Goal: Share content: Share content

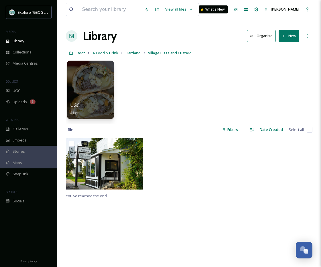
click at [106, 106] on div "UGC 4 items" at bounding box center [90, 109] width 41 height 14
click at [100, 96] on div at bounding box center [90, 90] width 47 height 58
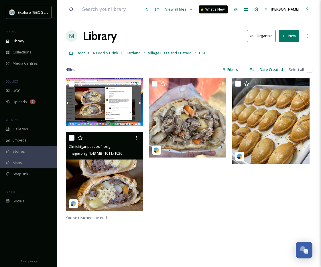
click at [117, 168] on img at bounding box center [104, 171] width 77 height 79
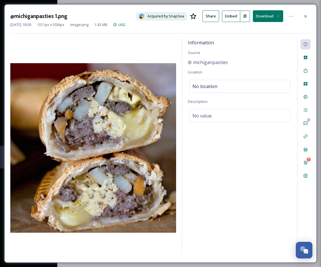
click at [247, 16] on button at bounding box center [245, 16] width 10 height 11
click at [305, 15] on icon at bounding box center [305, 16] width 2 height 2
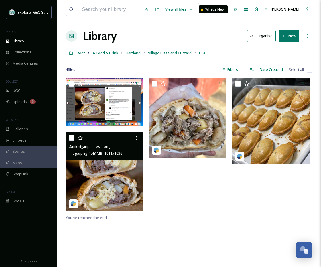
click at [157, 191] on div at bounding box center [189, 146] width 80 height 136
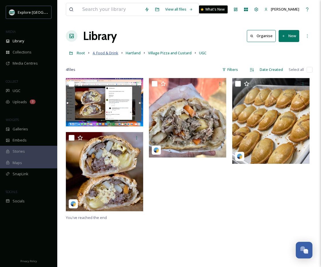
click at [108, 53] on span "4. Food & Drink" at bounding box center [105, 52] width 26 height 5
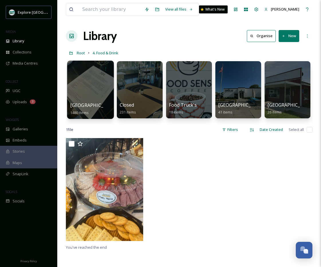
click at [89, 92] on div at bounding box center [90, 90] width 47 height 58
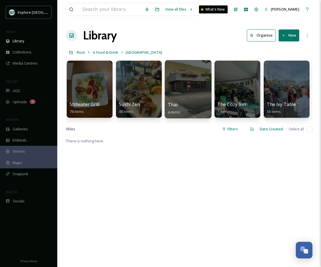
scroll to position [0, 1965]
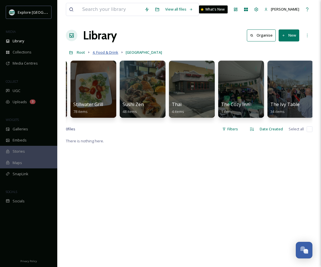
click at [104, 53] on span "4. Food & Drink" at bounding box center [105, 52] width 26 height 5
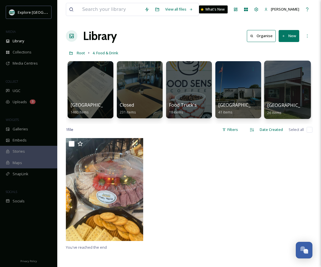
click at [306, 77] on div at bounding box center [287, 90] width 47 height 58
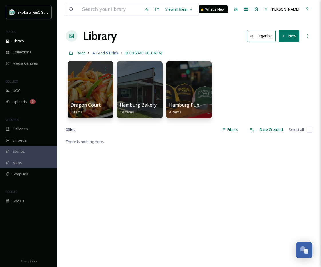
click at [114, 52] on span "4. Food & Drink" at bounding box center [105, 52] width 26 height 5
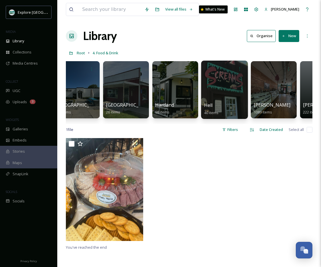
scroll to position [0, 186]
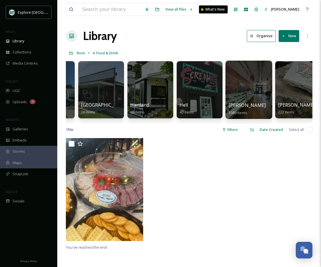
click at [234, 82] on div at bounding box center [248, 90] width 47 height 58
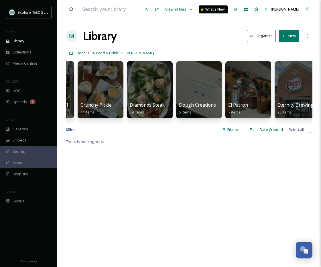
scroll to position [0, 648]
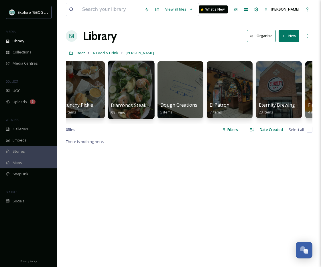
click at [137, 92] on div at bounding box center [131, 90] width 47 height 58
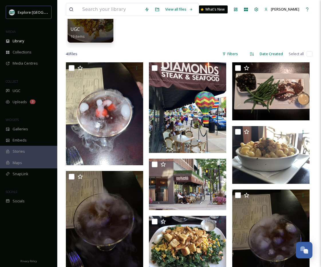
scroll to position [83, 0]
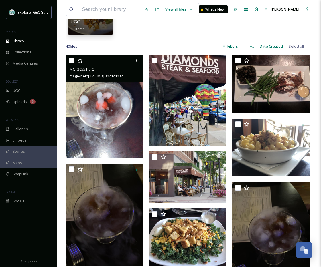
click at [112, 113] on img at bounding box center [104, 106] width 77 height 103
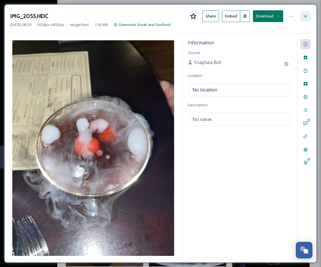
click at [307, 12] on div at bounding box center [305, 16] width 10 height 10
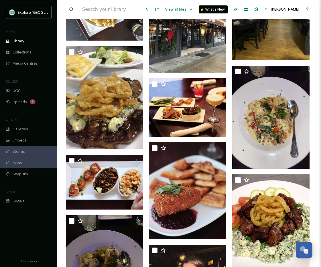
scroll to position [820, 0]
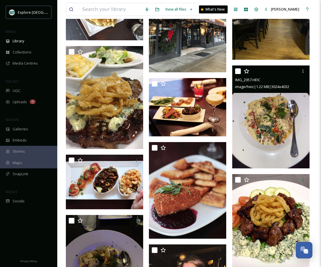
click at [292, 121] on img at bounding box center [270, 116] width 77 height 103
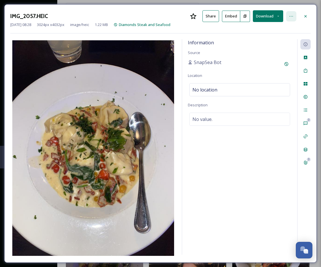
click at [295, 16] on div at bounding box center [291, 16] width 10 height 10
click at [304, 15] on icon at bounding box center [305, 16] width 2 height 2
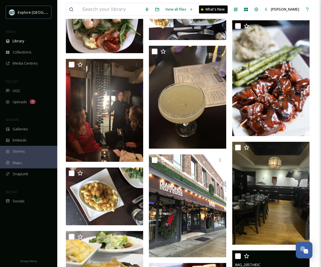
scroll to position [628, 0]
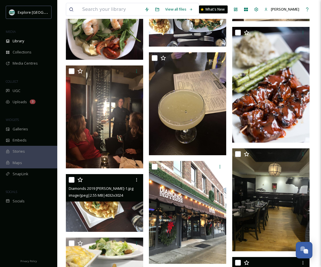
click at [112, 210] on img at bounding box center [104, 203] width 77 height 58
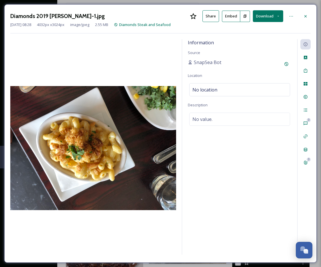
click at [247, 14] on button at bounding box center [245, 16] width 10 height 11
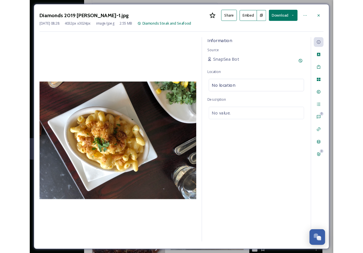
scroll to position [705, 0]
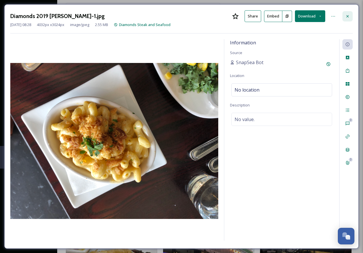
click at [320, 18] on div at bounding box center [347, 16] width 10 height 10
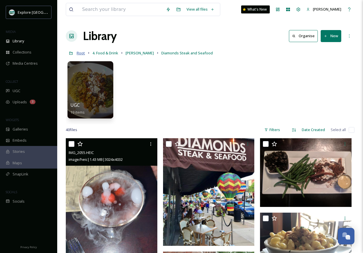
click at [80, 54] on span "Root" at bounding box center [81, 52] width 8 height 5
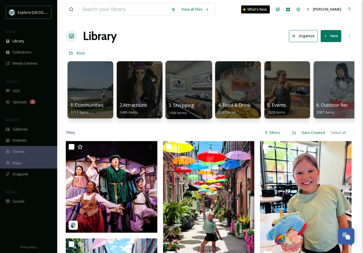
click at [193, 97] on div at bounding box center [188, 90] width 47 height 58
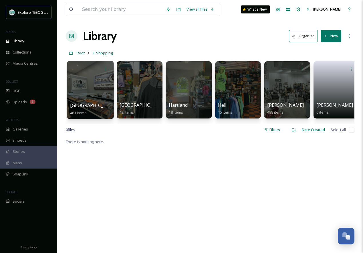
click at [99, 82] on div at bounding box center [90, 90] width 47 height 58
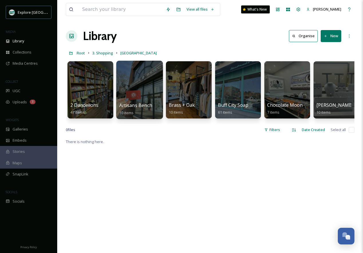
click at [155, 95] on div at bounding box center [139, 90] width 47 height 58
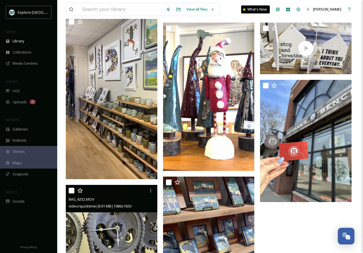
scroll to position [259, 0]
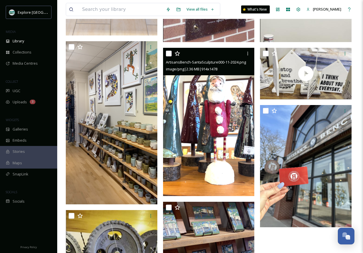
click at [221, 107] on img at bounding box center [209, 122] width 92 height 148
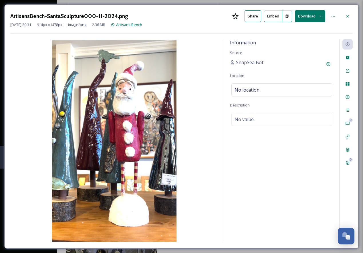
click at [287, 17] on icon at bounding box center [287, 16] width 4 height 4
click at [320, 13] on div at bounding box center [347, 16] width 10 height 10
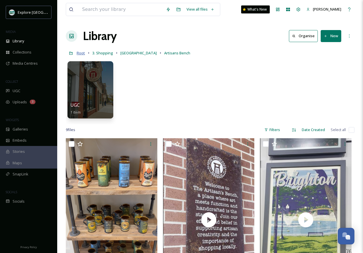
click at [80, 53] on span "Root" at bounding box center [81, 52] width 8 height 5
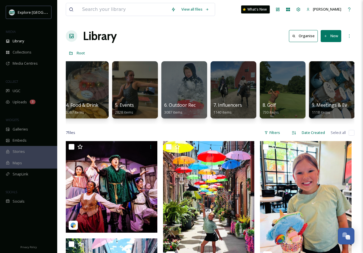
scroll to position [0, 162]
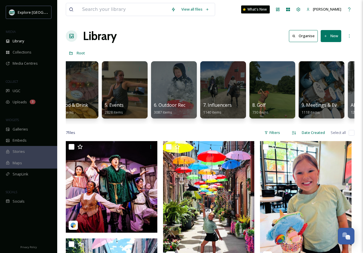
click at [236, 96] on div at bounding box center [223, 89] width 46 height 57
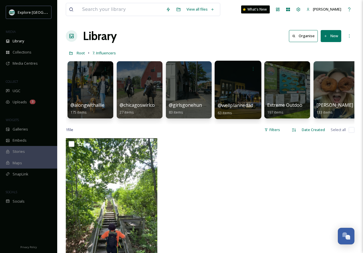
scroll to position [0, 7]
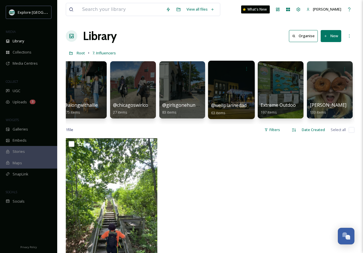
click at [229, 92] on div at bounding box center [231, 90] width 47 height 58
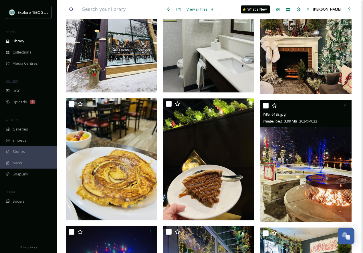
scroll to position [990, 0]
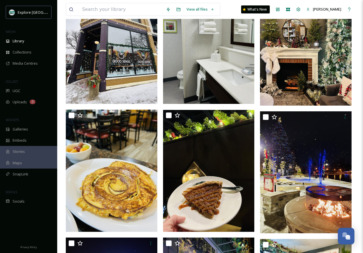
click at [299, 86] on img at bounding box center [306, 44] width 92 height 122
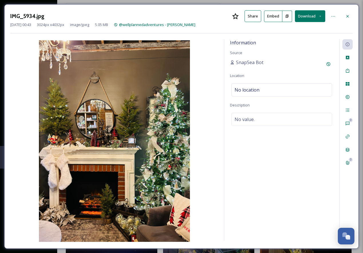
click at [289, 15] on button at bounding box center [287, 16] width 10 height 11
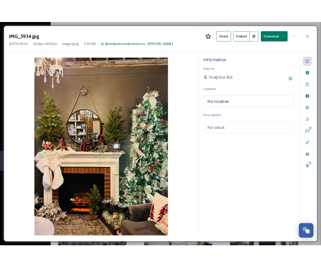
scroll to position [857, 0]
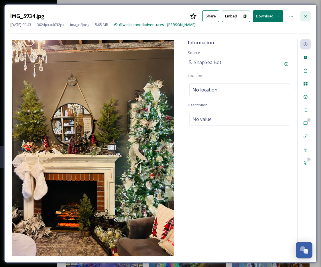
click at [304, 18] on icon at bounding box center [305, 16] width 5 height 5
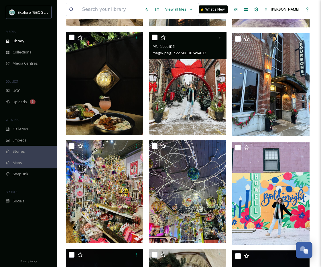
scroll to position [1974, 0]
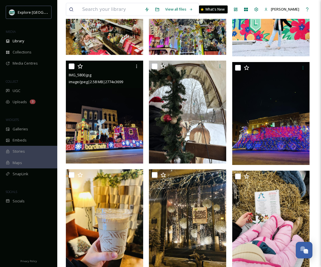
click at [102, 136] on img at bounding box center [104, 112] width 77 height 103
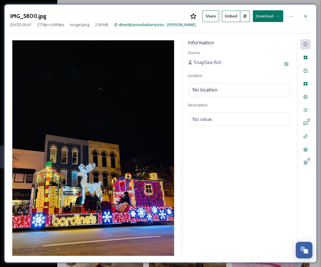
click at [245, 16] on icon at bounding box center [244, 16] width 3 height 3
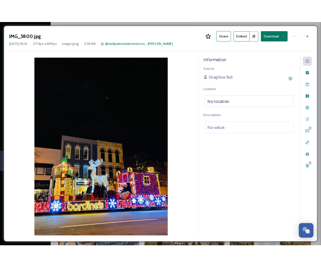
scroll to position [1973, 0]
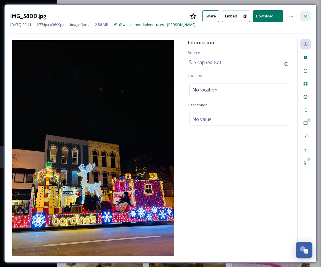
click at [308, 12] on div at bounding box center [305, 16] width 10 height 10
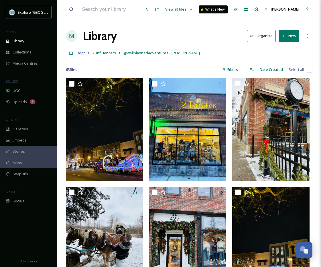
click at [82, 51] on span "Root" at bounding box center [81, 52] width 8 height 5
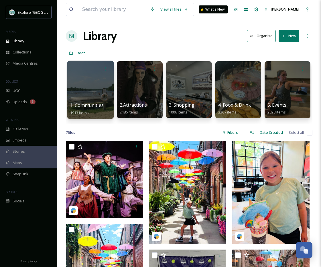
click at [90, 81] on div at bounding box center [90, 90] width 47 height 58
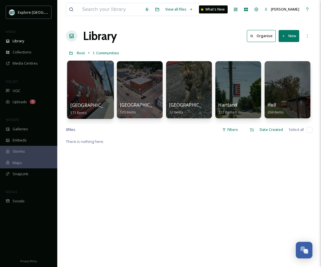
click at [92, 82] on div at bounding box center [90, 90] width 47 height 58
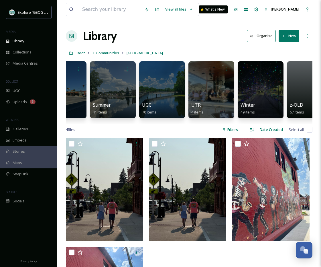
scroll to position [0, 196]
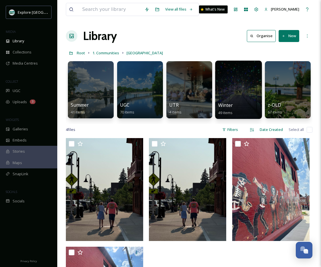
click at [249, 103] on div "Winter 49 items" at bounding box center [238, 109] width 41 height 14
click at [246, 96] on div at bounding box center [238, 90] width 47 height 58
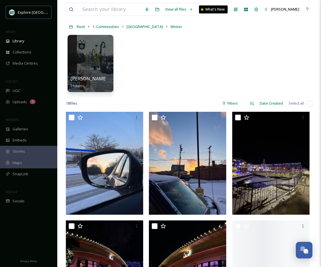
scroll to position [33, 0]
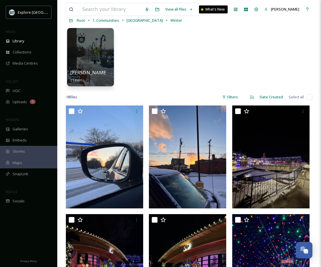
click at [108, 53] on div at bounding box center [90, 57] width 47 height 58
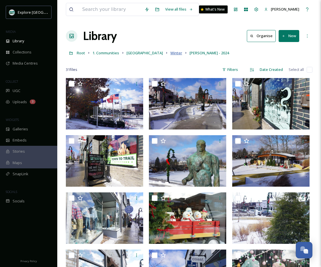
click at [170, 52] on span "Winter" at bounding box center [176, 52] width 12 height 5
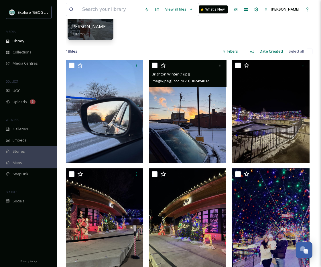
scroll to position [86, 0]
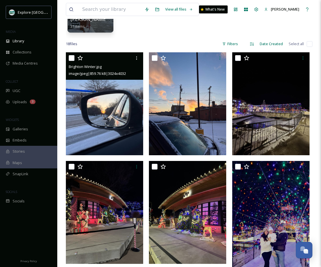
click at [125, 134] on img at bounding box center [104, 103] width 77 height 103
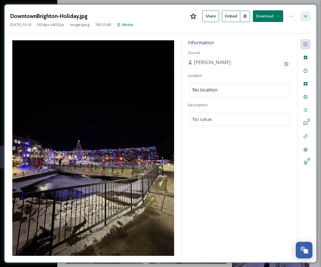
click at [308, 14] on div at bounding box center [305, 16] width 10 height 10
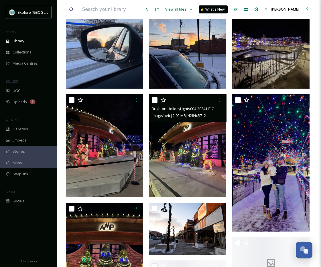
scroll to position [159, 0]
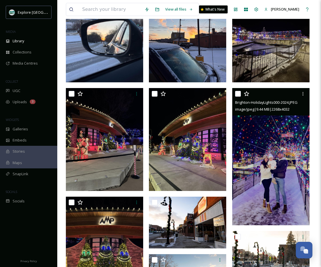
click at [252, 157] on img at bounding box center [270, 156] width 77 height 137
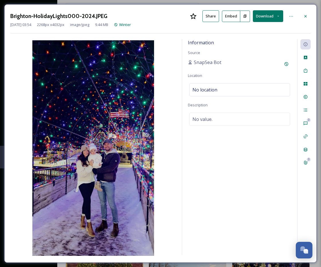
click at [244, 19] on button at bounding box center [245, 16] width 10 height 11
click at [208, 17] on button "Share" at bounding box center [210, 16] width 17 height 12
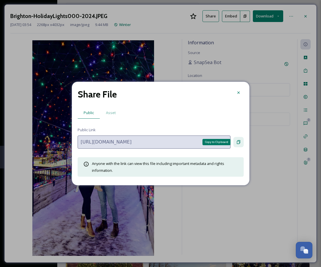
click at [240, 137] on div "Copy to Clipboard" at bounding box center [238, 142] width 10 height 10
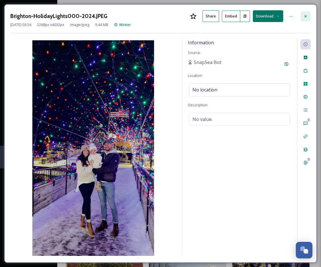
click at [305, 15] on icon at bounding box center [305, 16] width 5 height 5
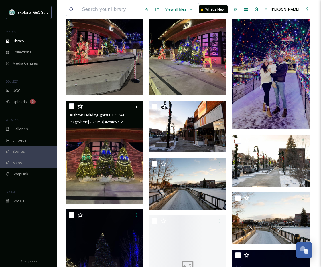
scroll to position [271, 0]
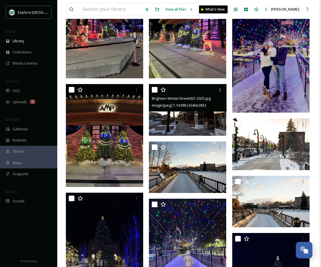
click at [182, 116] on img at bounding box center [187, 110] width 77 height 52
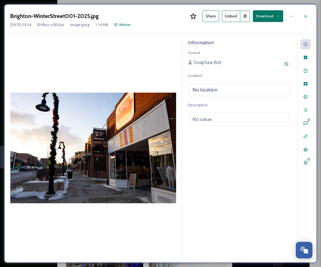
click at [267, 17] on button "Download" at bounding box center [268, 16] width 30 height 12
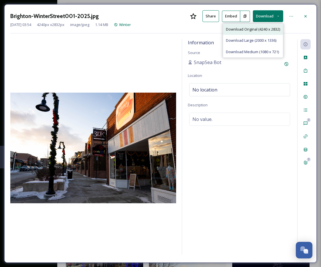
click at [267, 26] on div "Download Original (4240 x 2832)" at bounding box center [253, 29] width 60 height 11
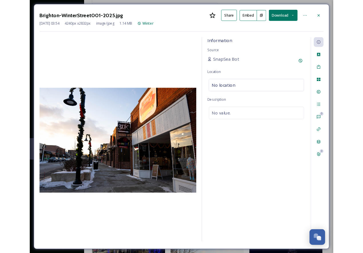
scroll to position [290, 0]
